Goal: Go to known website: Access a specific website the user already knows

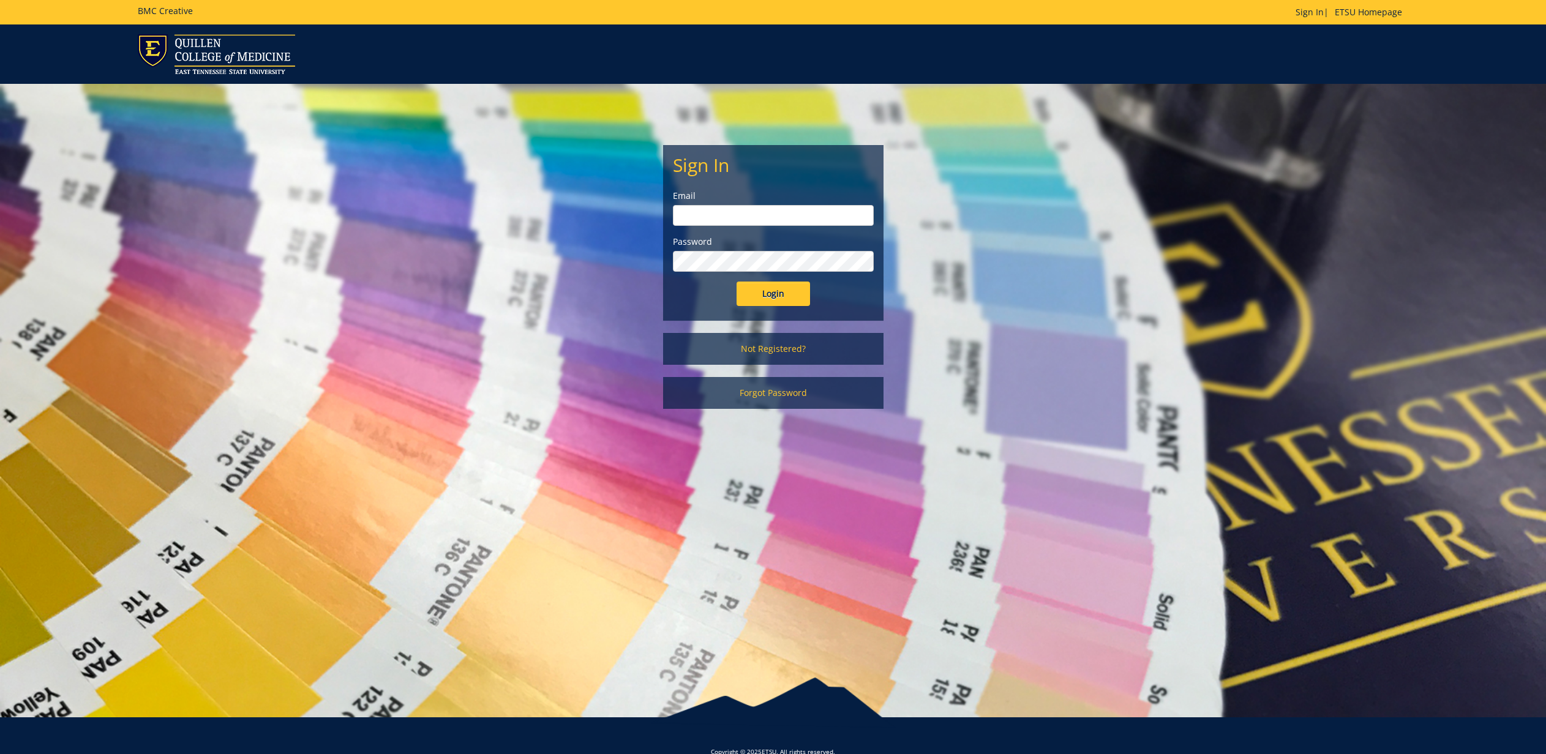
type input "[EMAIL_ADDRESS][DOMAIN_NAME]"
click at [778, 291] on input "Login" at bounding box center [773, 294] width 73 height 24
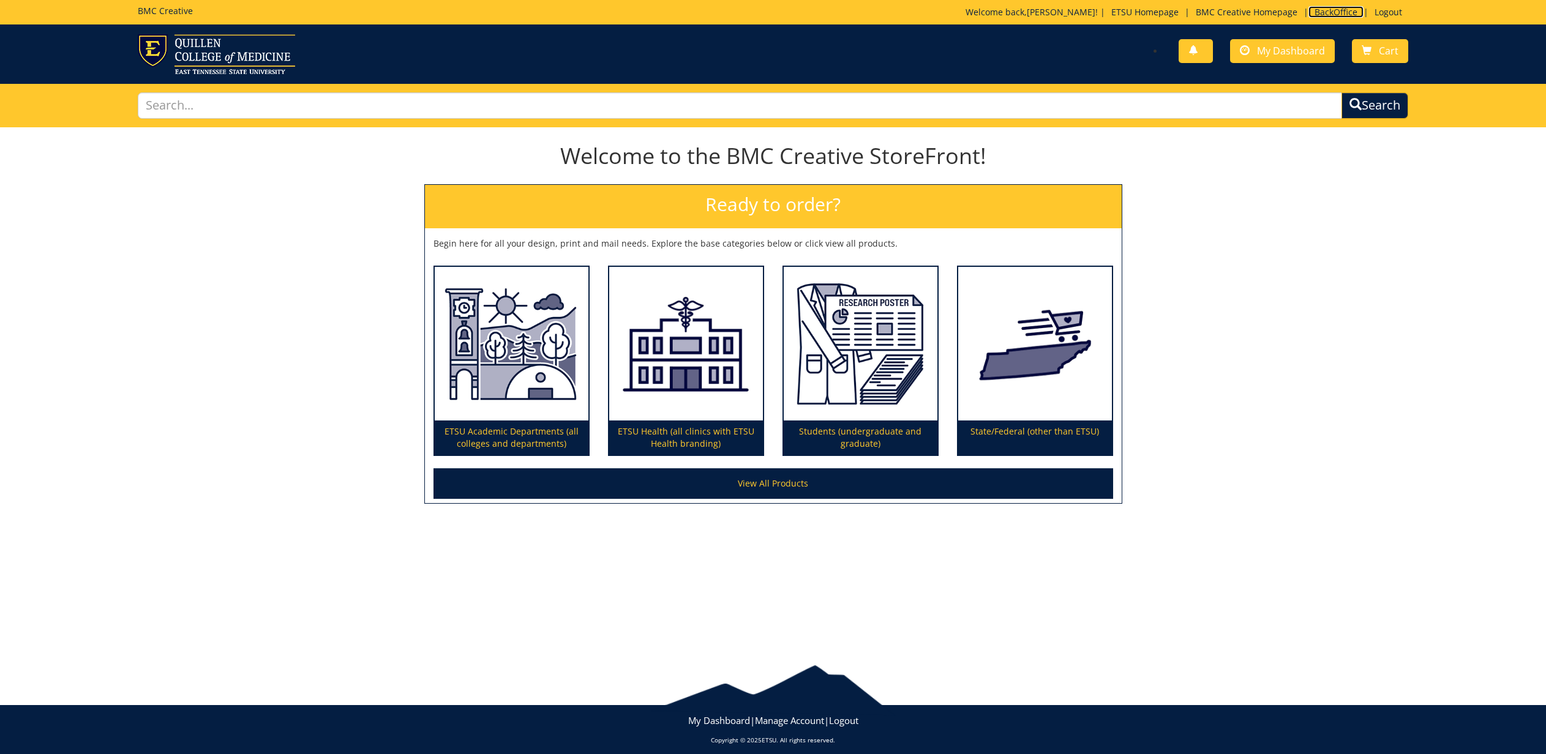
click at [1325, 6] on link "BackOffice" at bounding box center [1336, 12] width 55 height 12
